Goal: Information Seeking & Learning: Learn about a topic

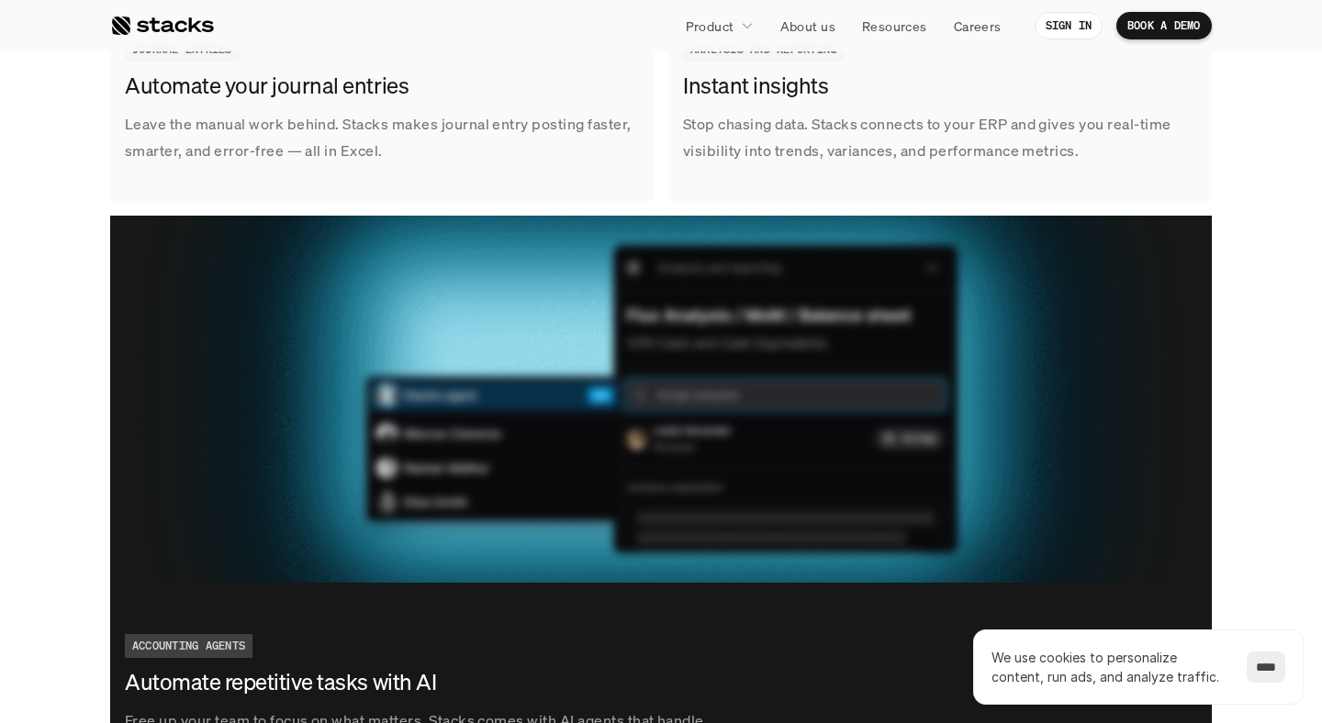
scroll to position [3291, 0]
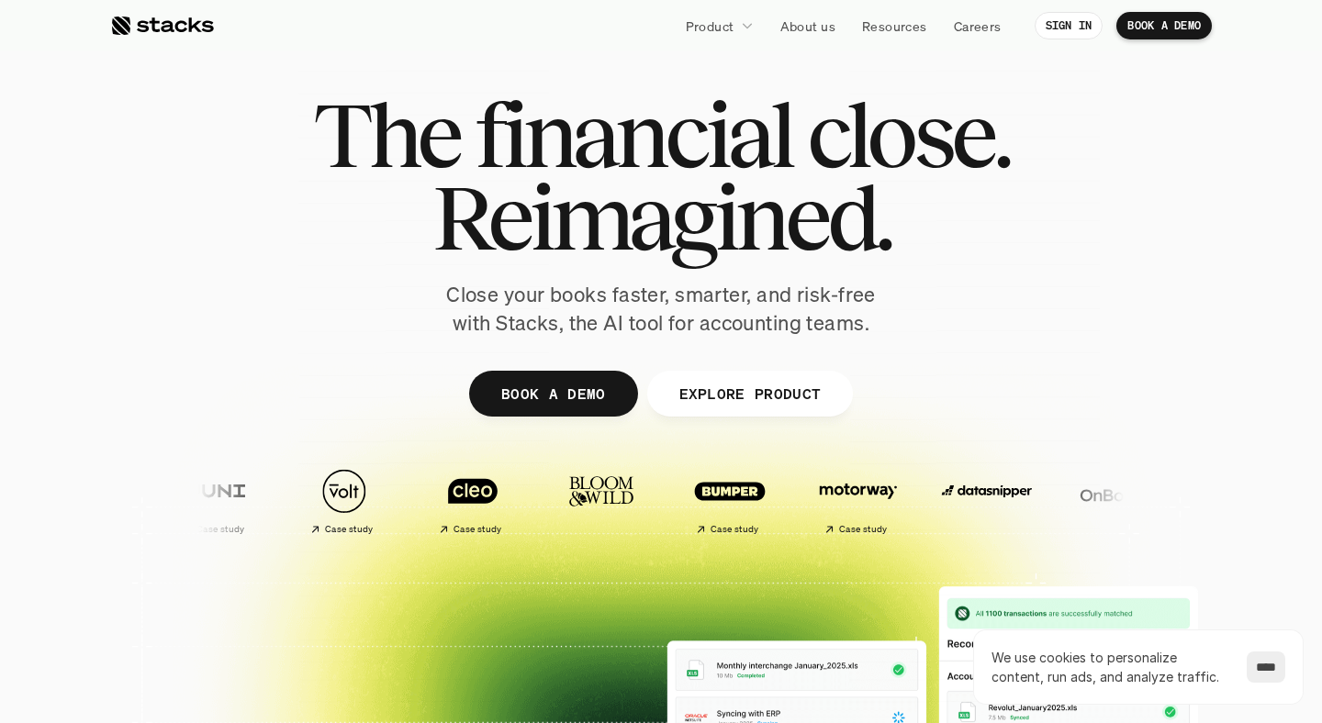
scroll to position [20, 0]
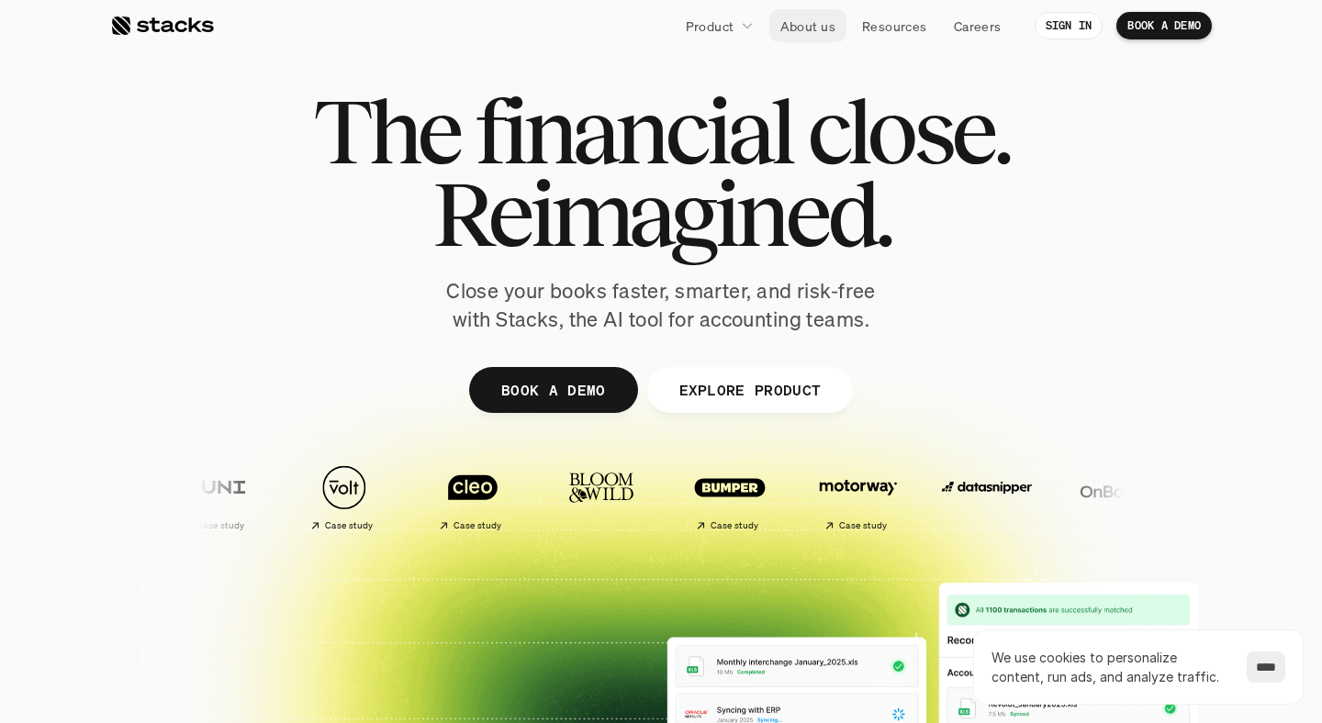
click at [819, 31] on p "About us" at bounding box center [807, 26] width 55 height 19
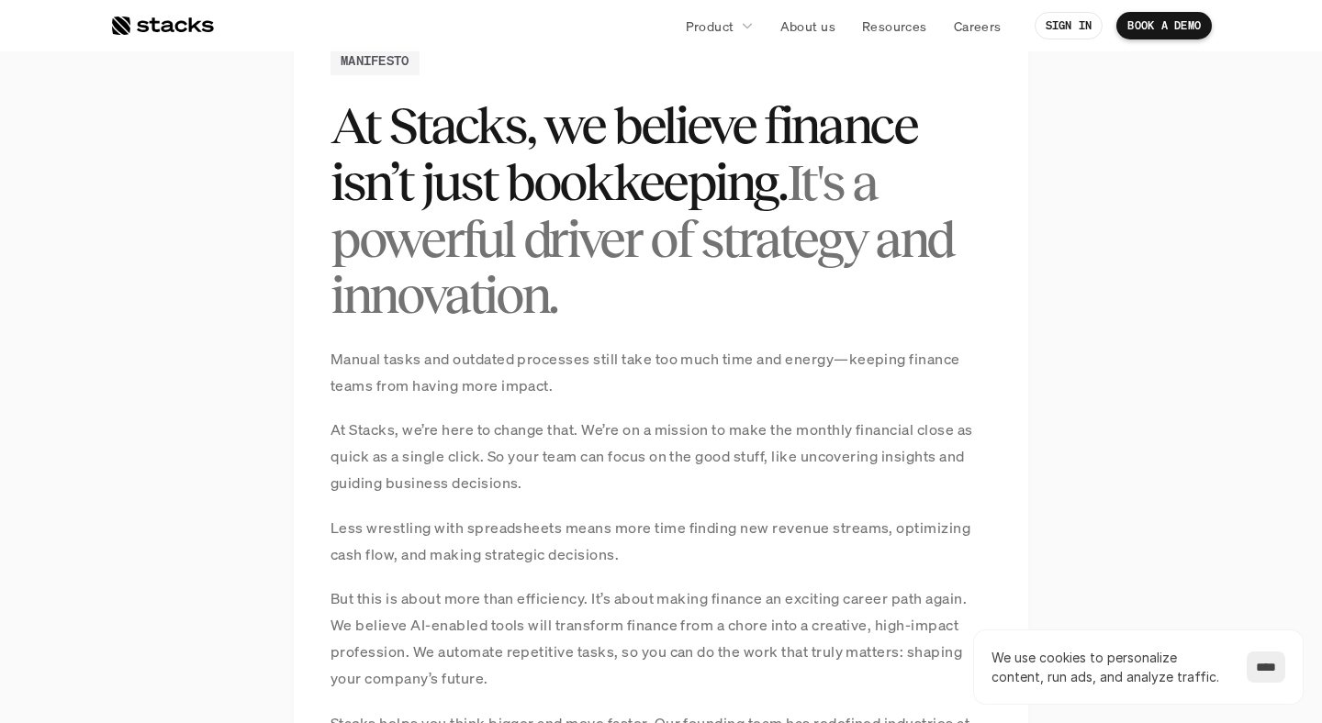
scroll to position [1279, 0]
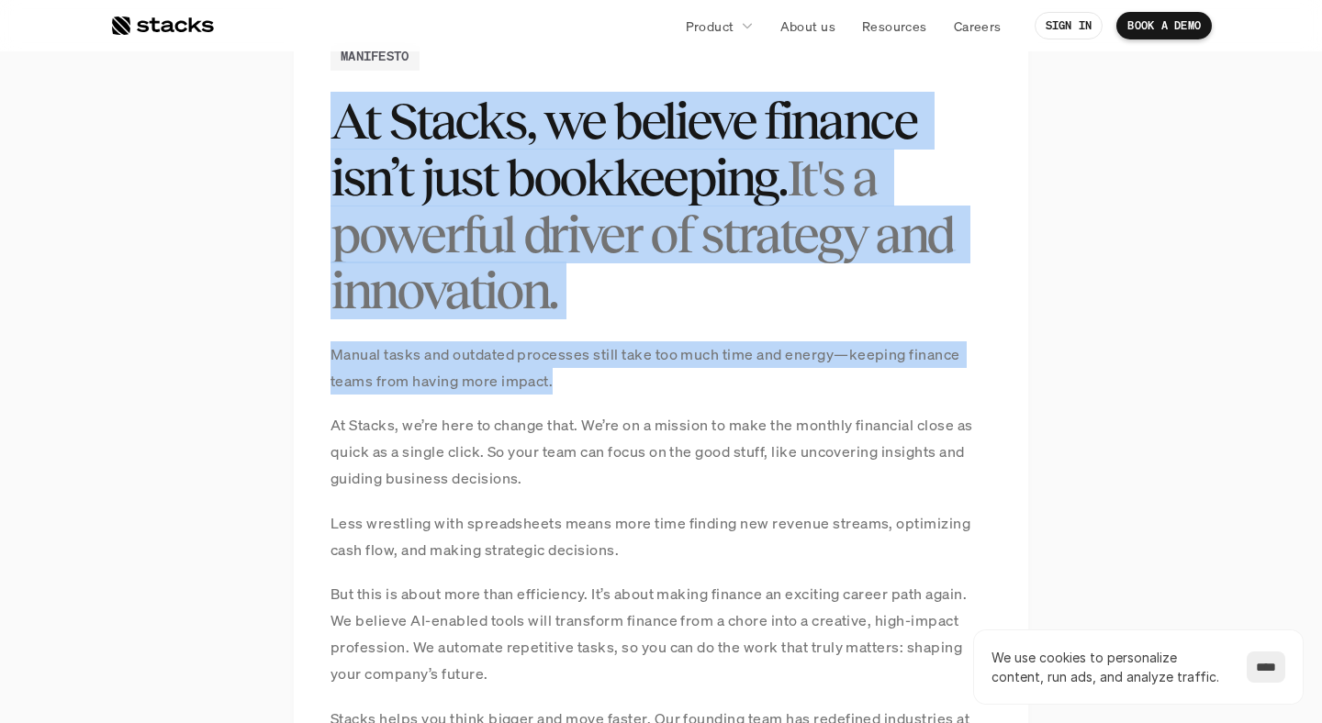
drag, startPoint x: 341, startPoint y: 116, endPoint x: 612, endPoint y: 374, distance: 374.6
click at [612, 374] on div "MANIFESTO At Stacks, we believe finance isn’t just bookkeeping. It's a powerful…" at bounding box center [661, 498] width 734 height 988
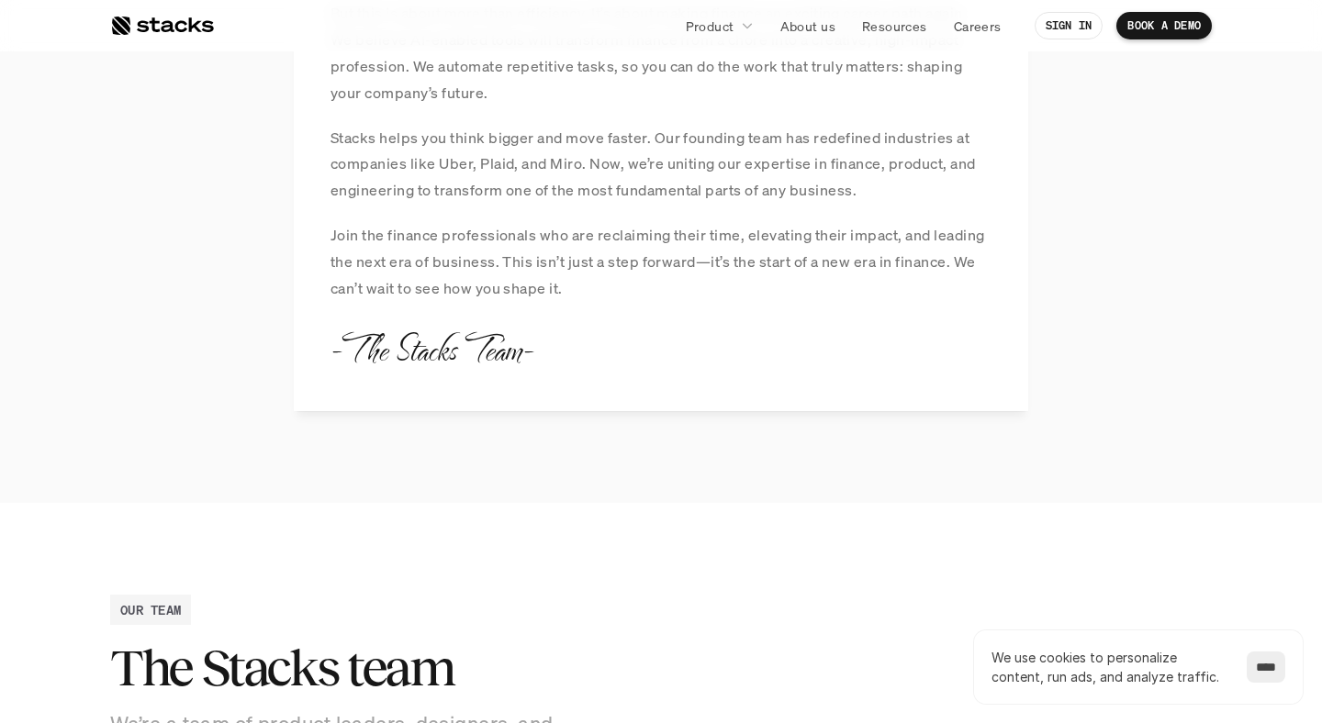
scroll to position [1799, 0]
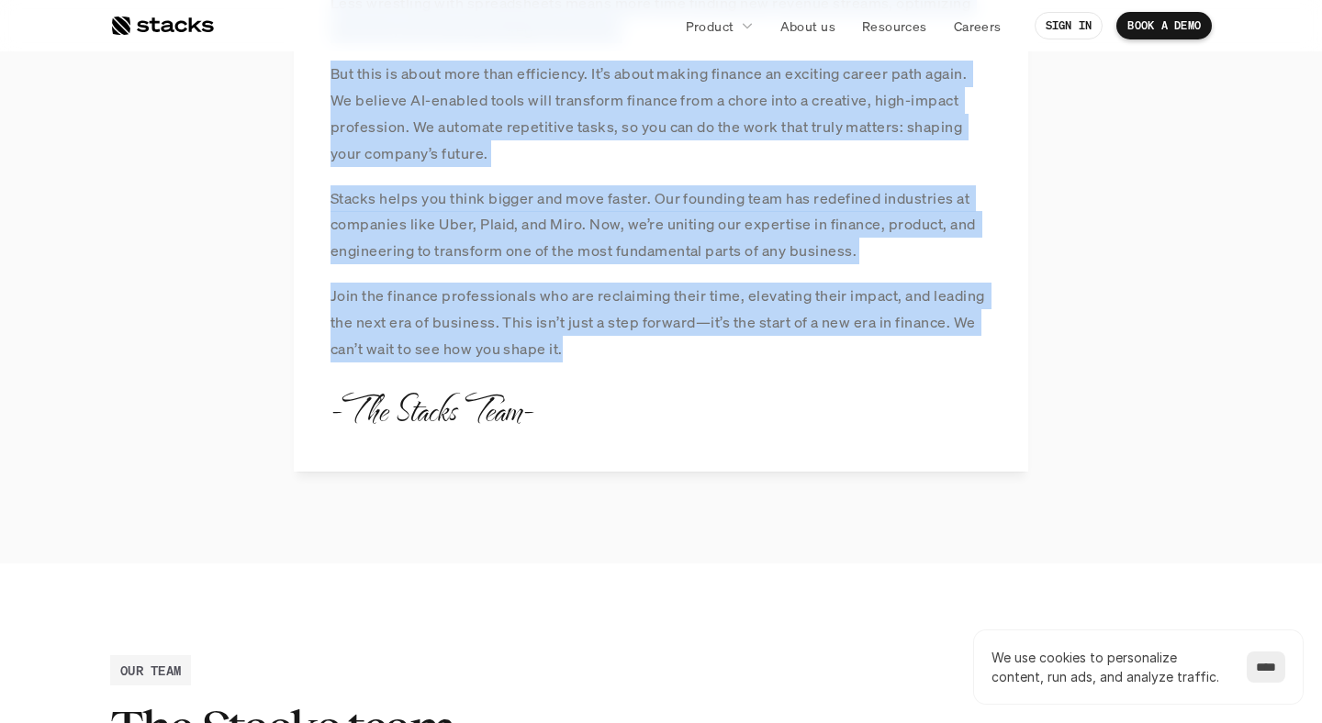
click at [655, 341] on p "Join the finance professionals who are reclaiming their time, elevating their i…" at bounding box center [660, 322] width 661 height 79
copy div "At Stacks, we believe finance isn’t just bookkeeping. It's a powerful driver of…"
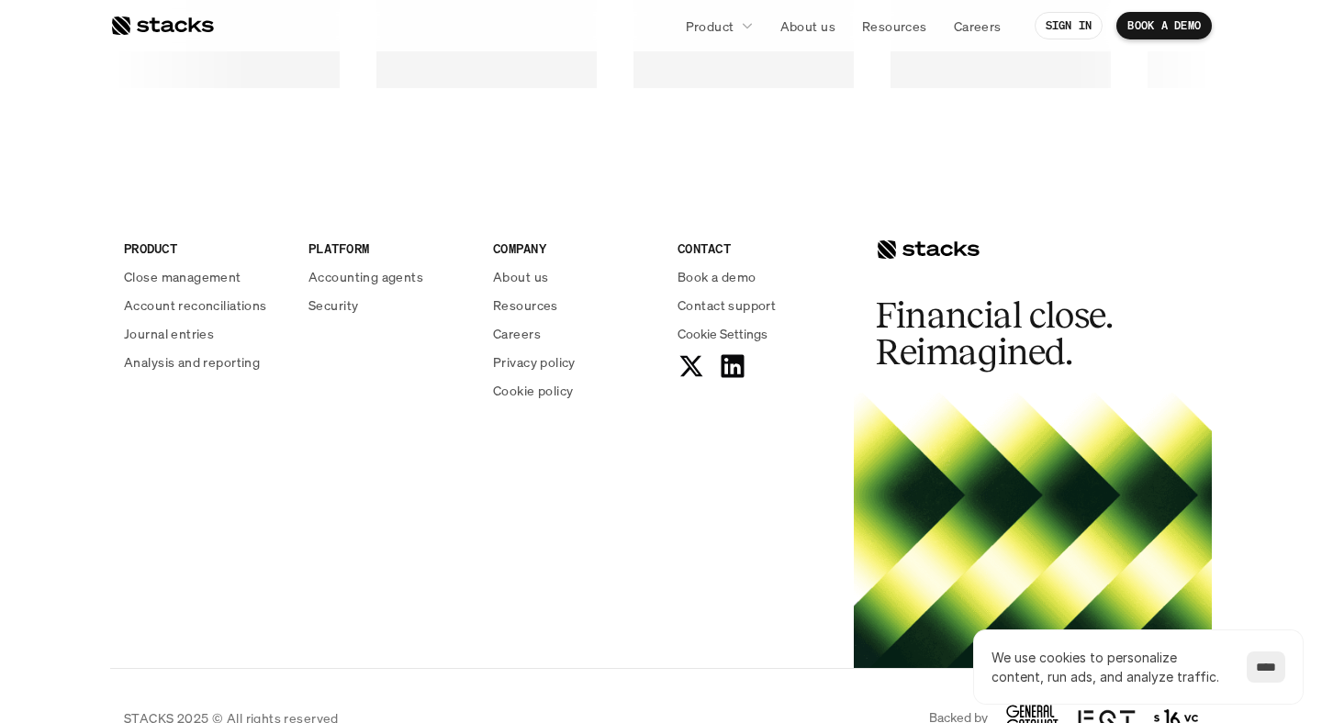
scroll to position [3209, 0]
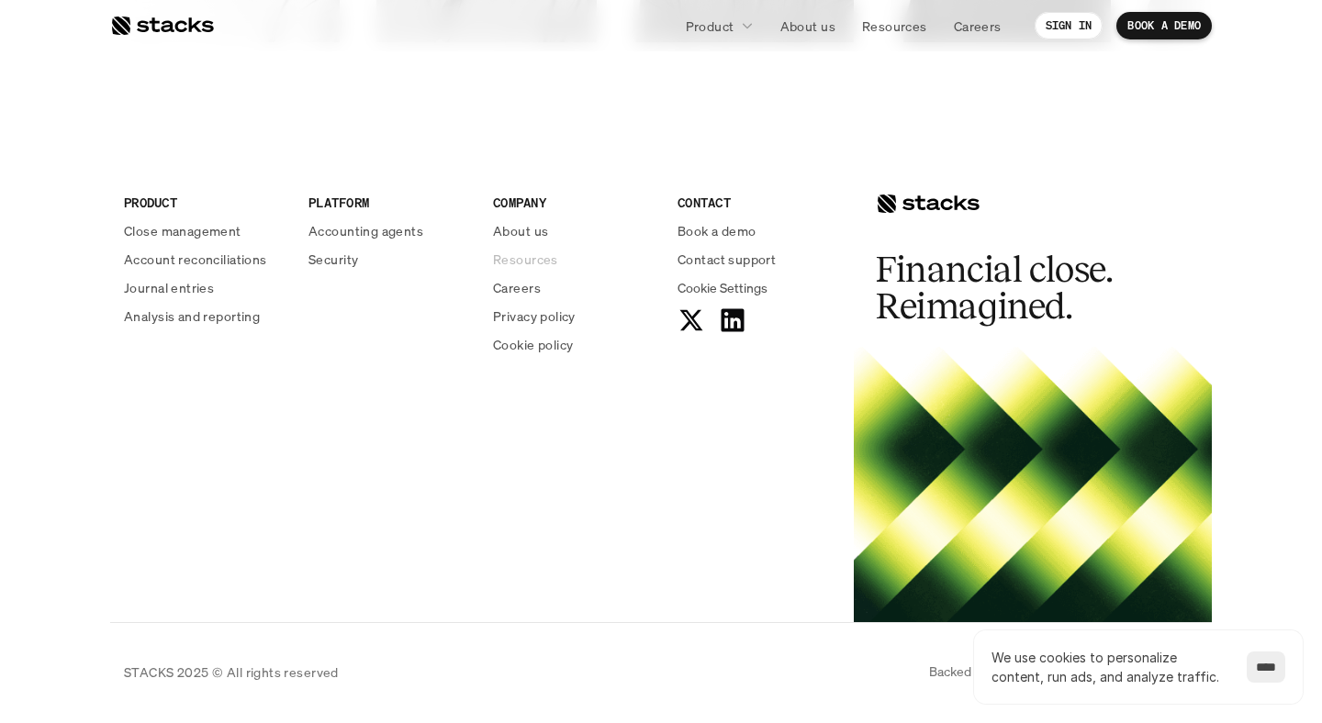
click at [535, 258] on p "Resources" at bounding box center [525, 259] width 65 height 19
